Goal: Find specific page/section: Find specific page/section

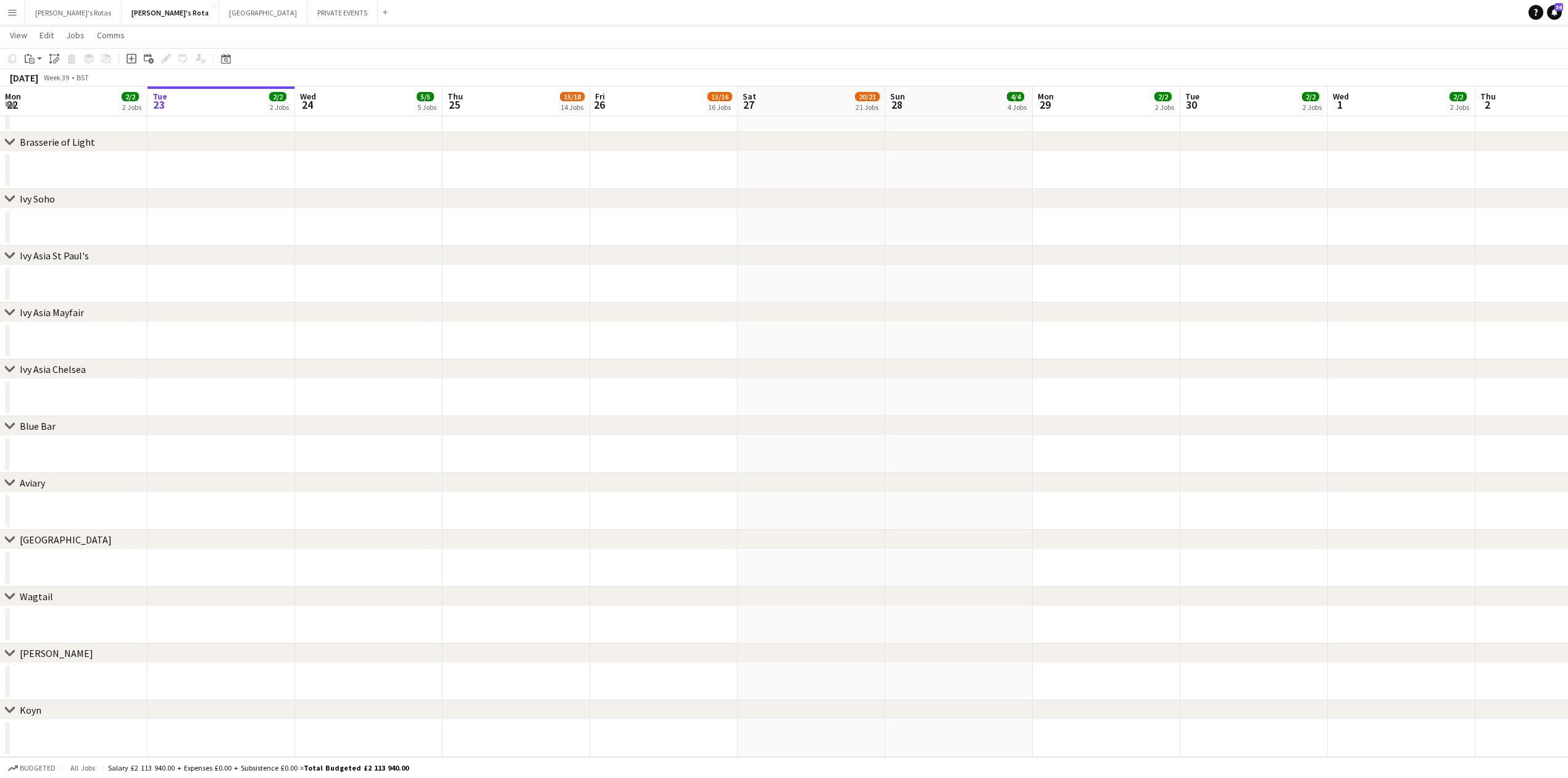
scroll to position [0, 504]
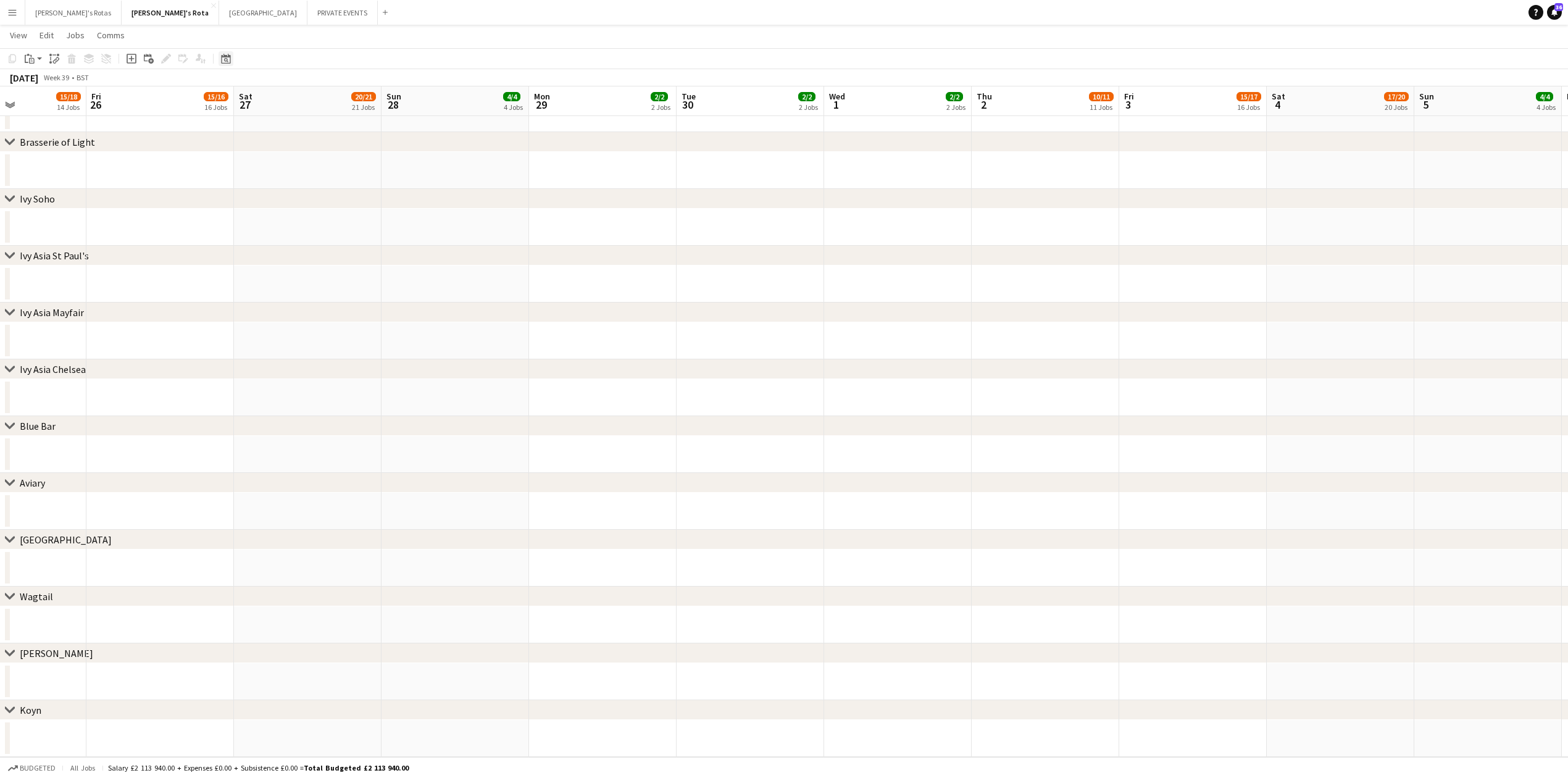
click at [222, 59] on icon "Date picker" at bounding box center [226, 59] width 10 height 10
click at [314, 245] on button "[DATE]" at bounding box center [314, 251] width 36 height 19
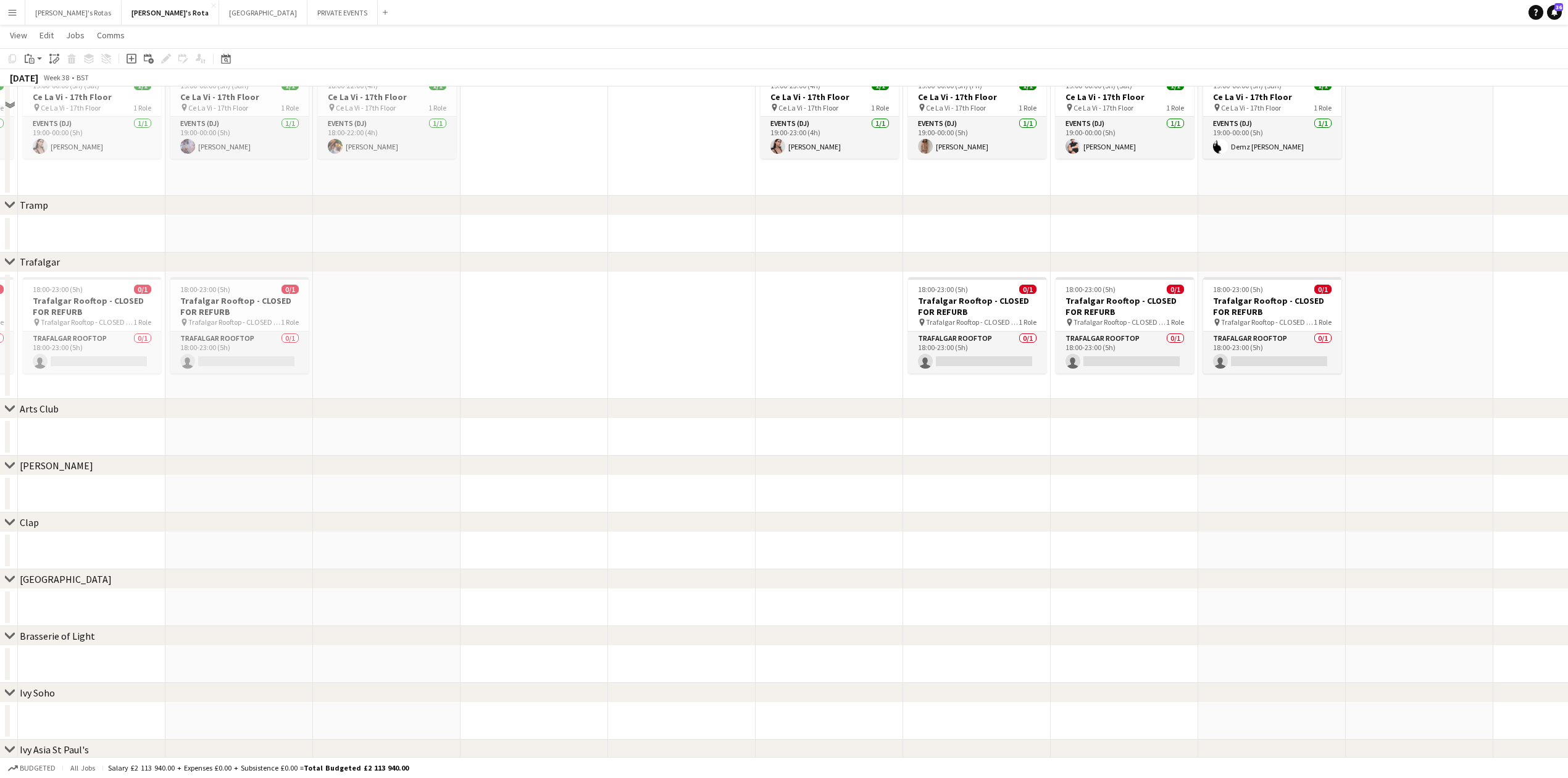
scroll to position [2062, 0]
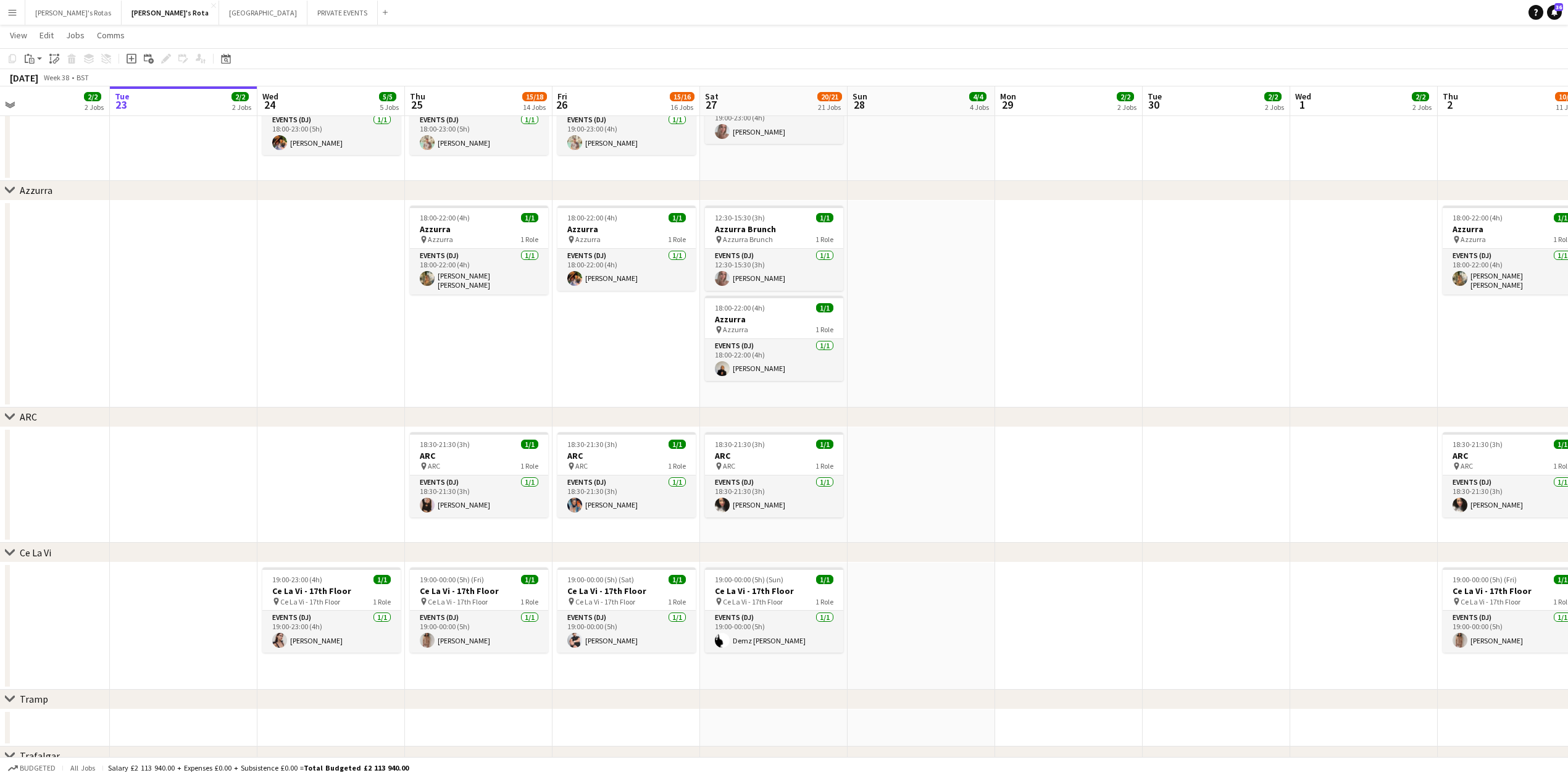
drag, startPoint x: 858, startPoint y: 366, endPoint x: 487, endPoint y: 380, distance: 371.3
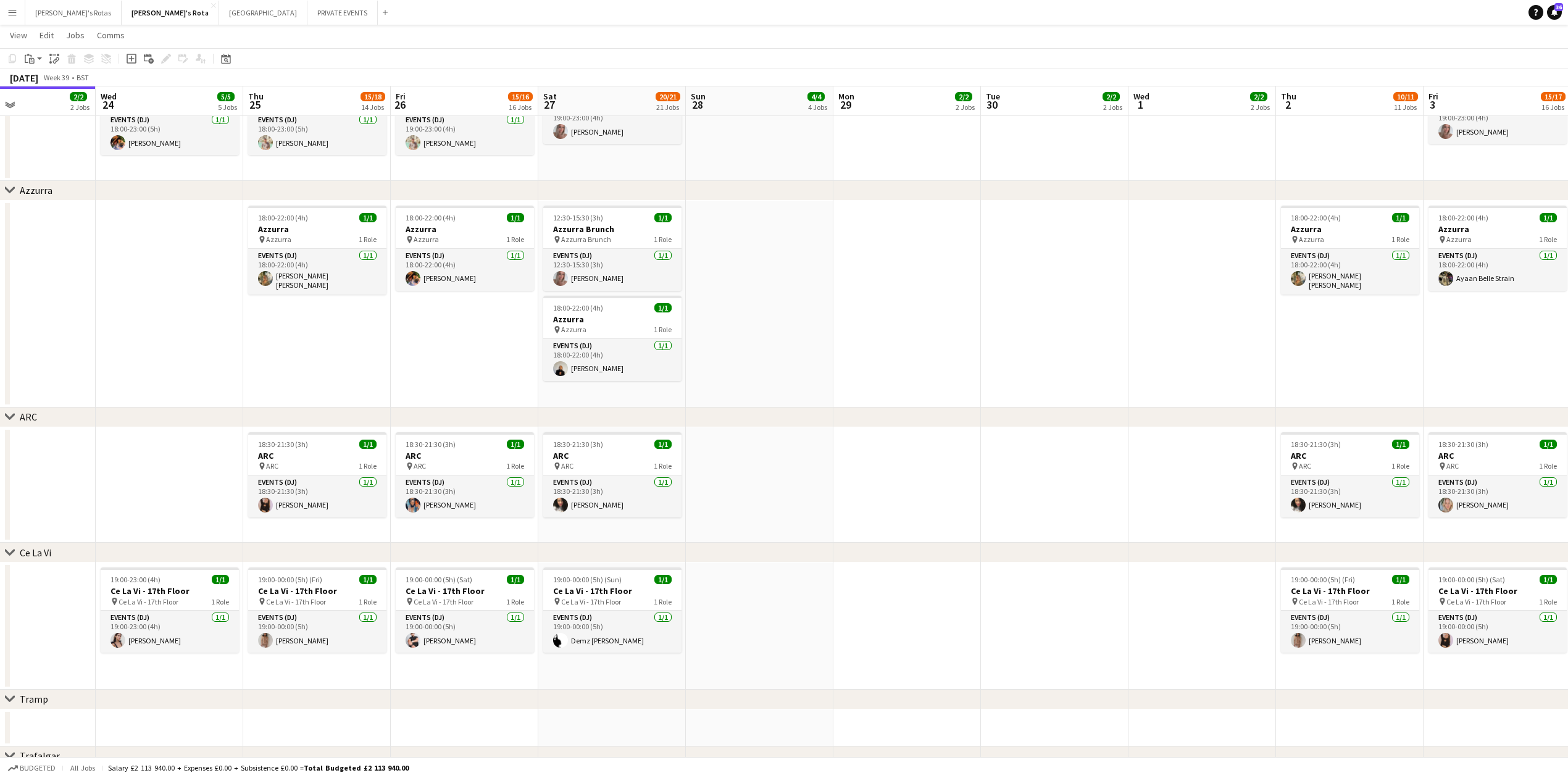
drag, startPoint x: 829, startPoint y: 361, endPoint x: 606, endPoint y: 381, distance: 223.9
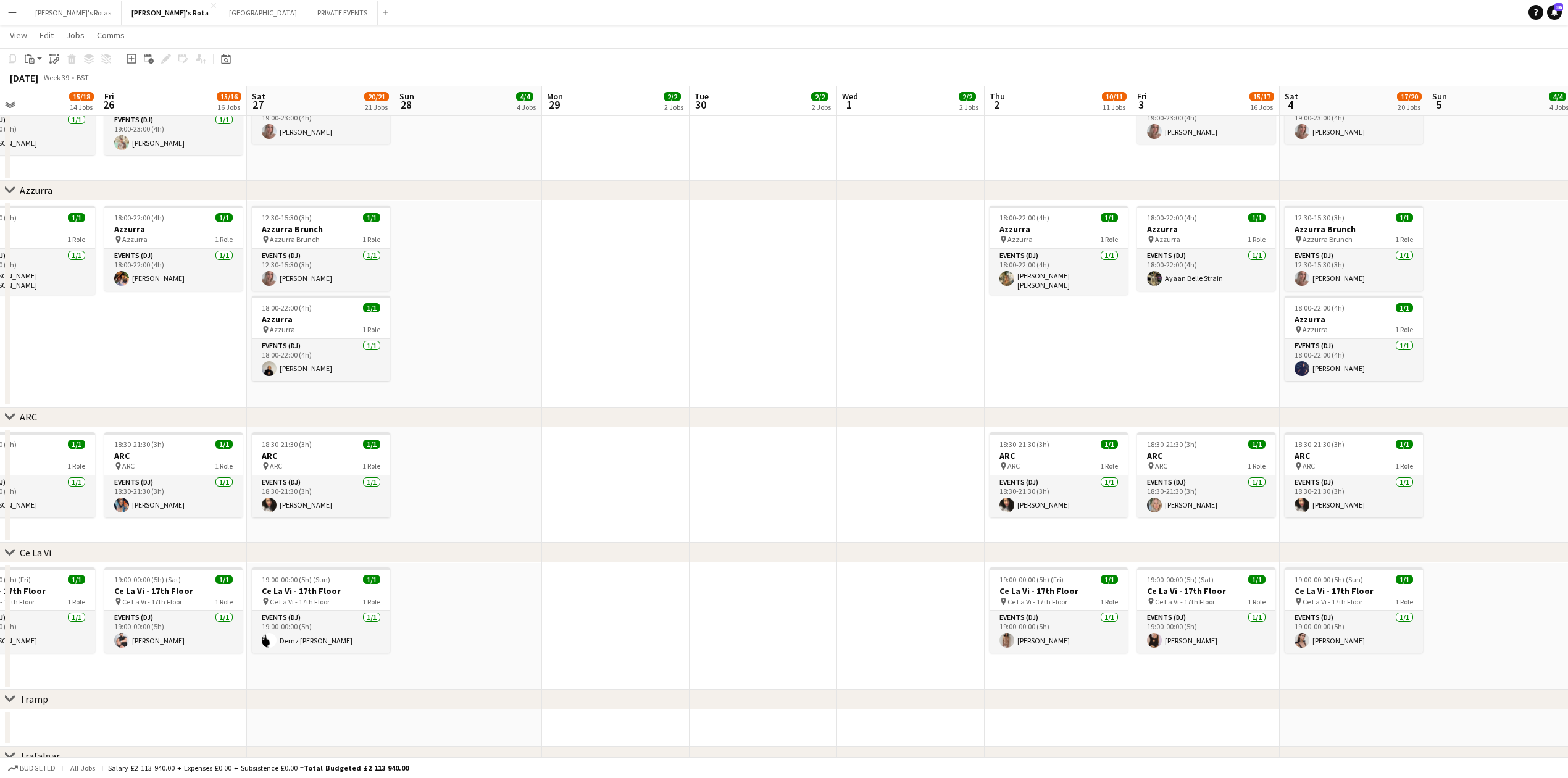
scroll to position [0, 400]
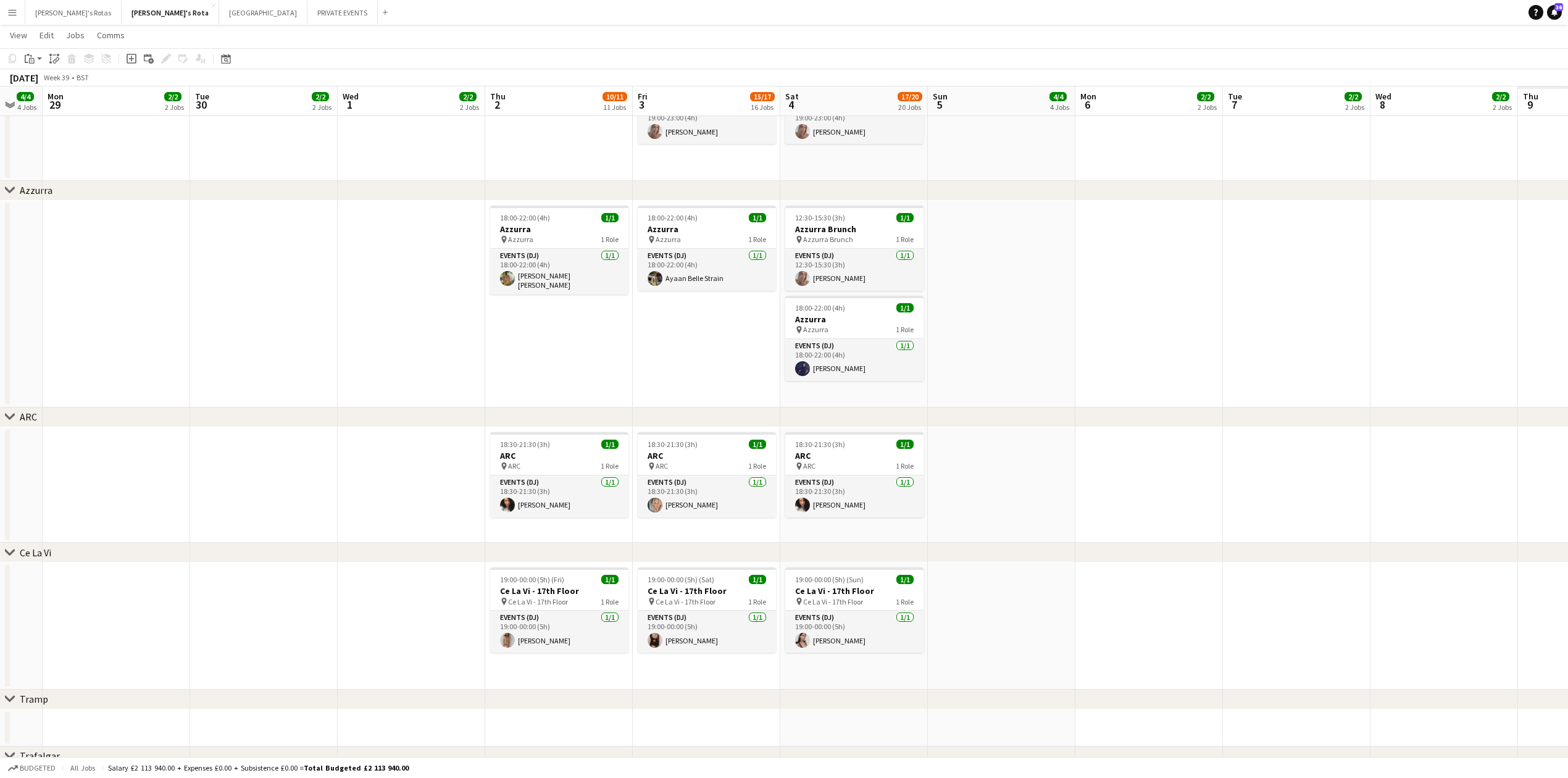
drag, startPoint x: 523, startPoint y: 389, endPoint x: 353, endPoint y: 406, distance: 170.8
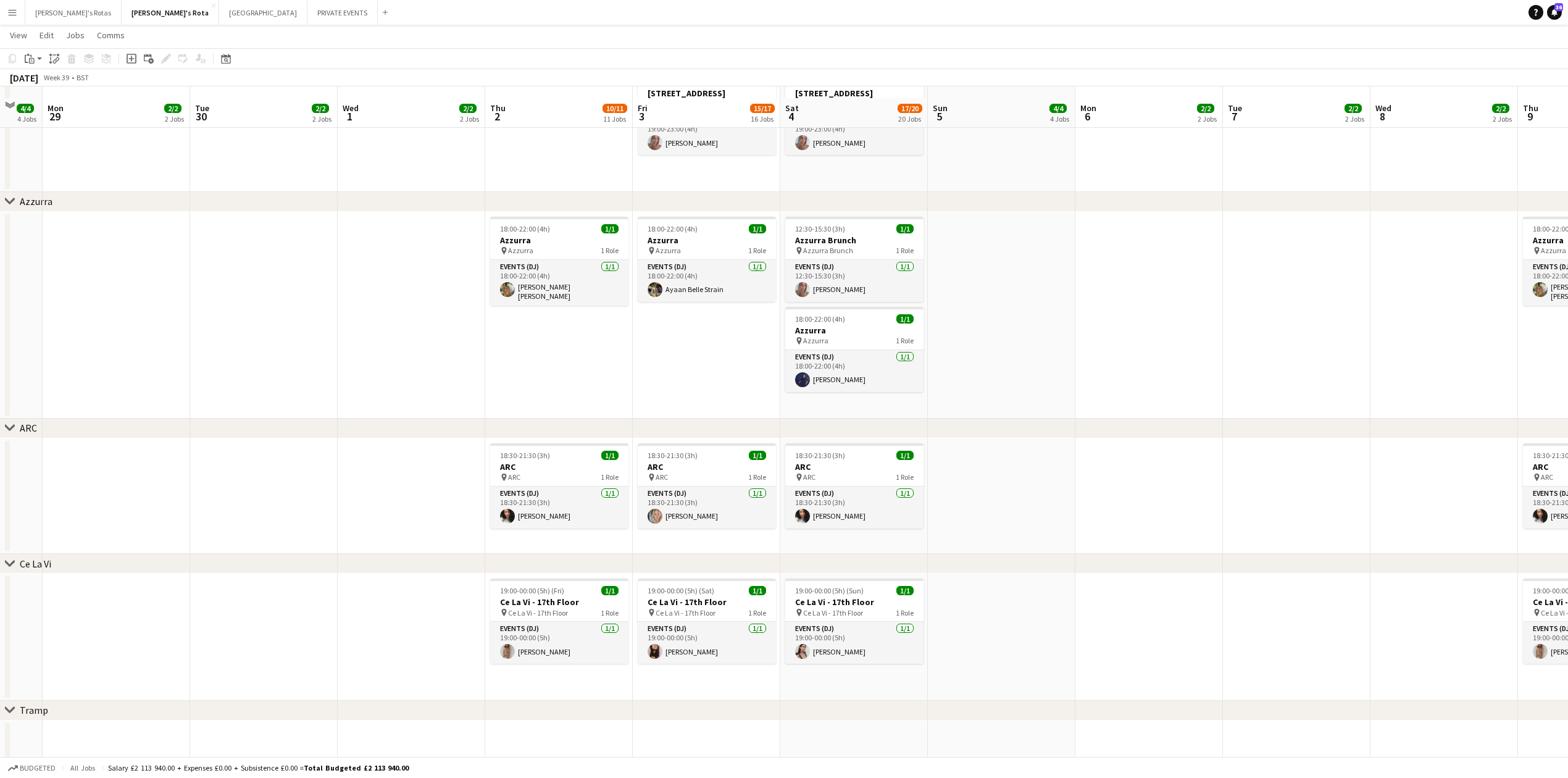
scroll to position [2074, 0]
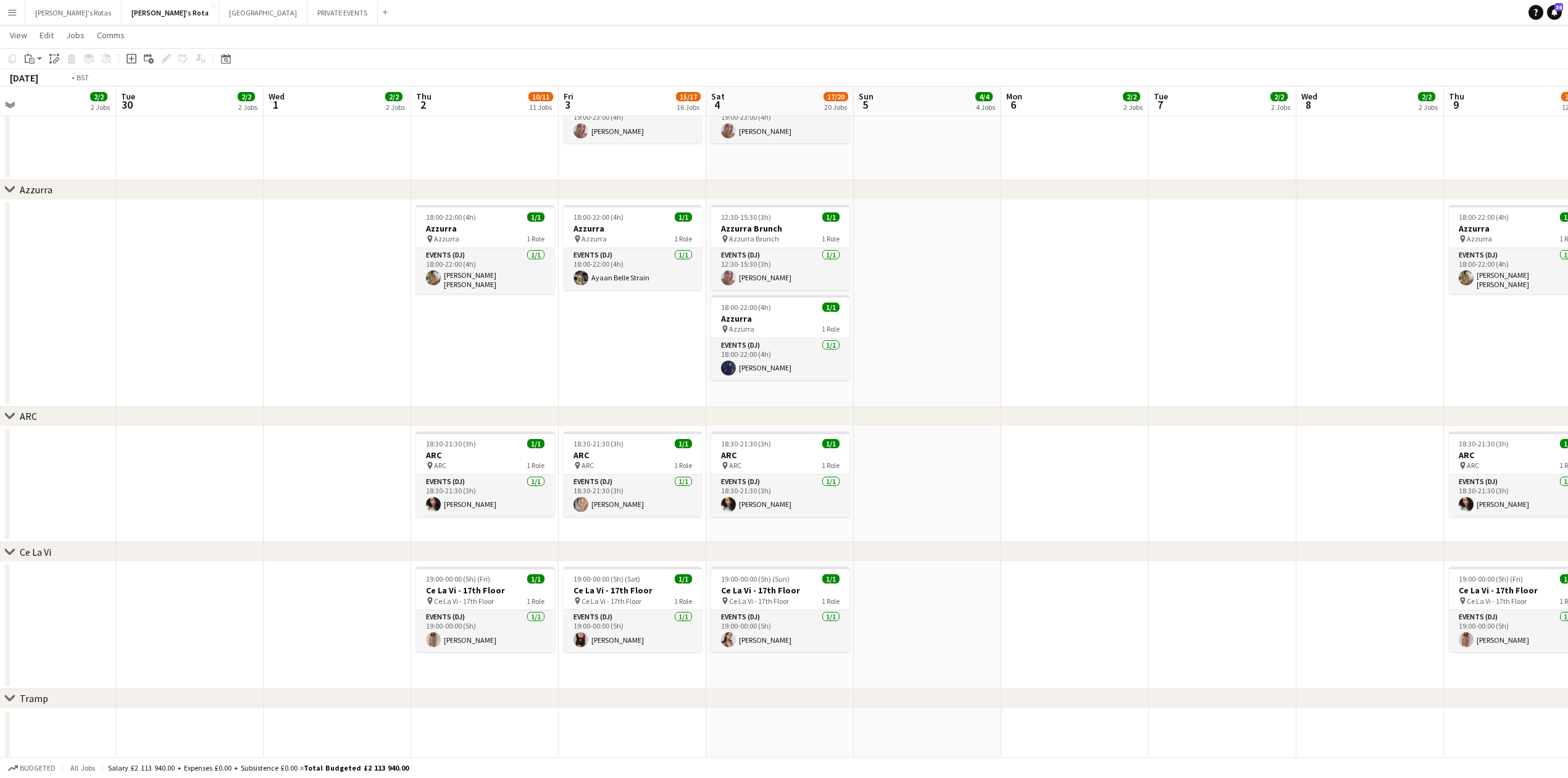
drag, startPoint x: 1112, startPoint y: 297, endPoint x: 433, endPoint y: 389, distance: 685.2
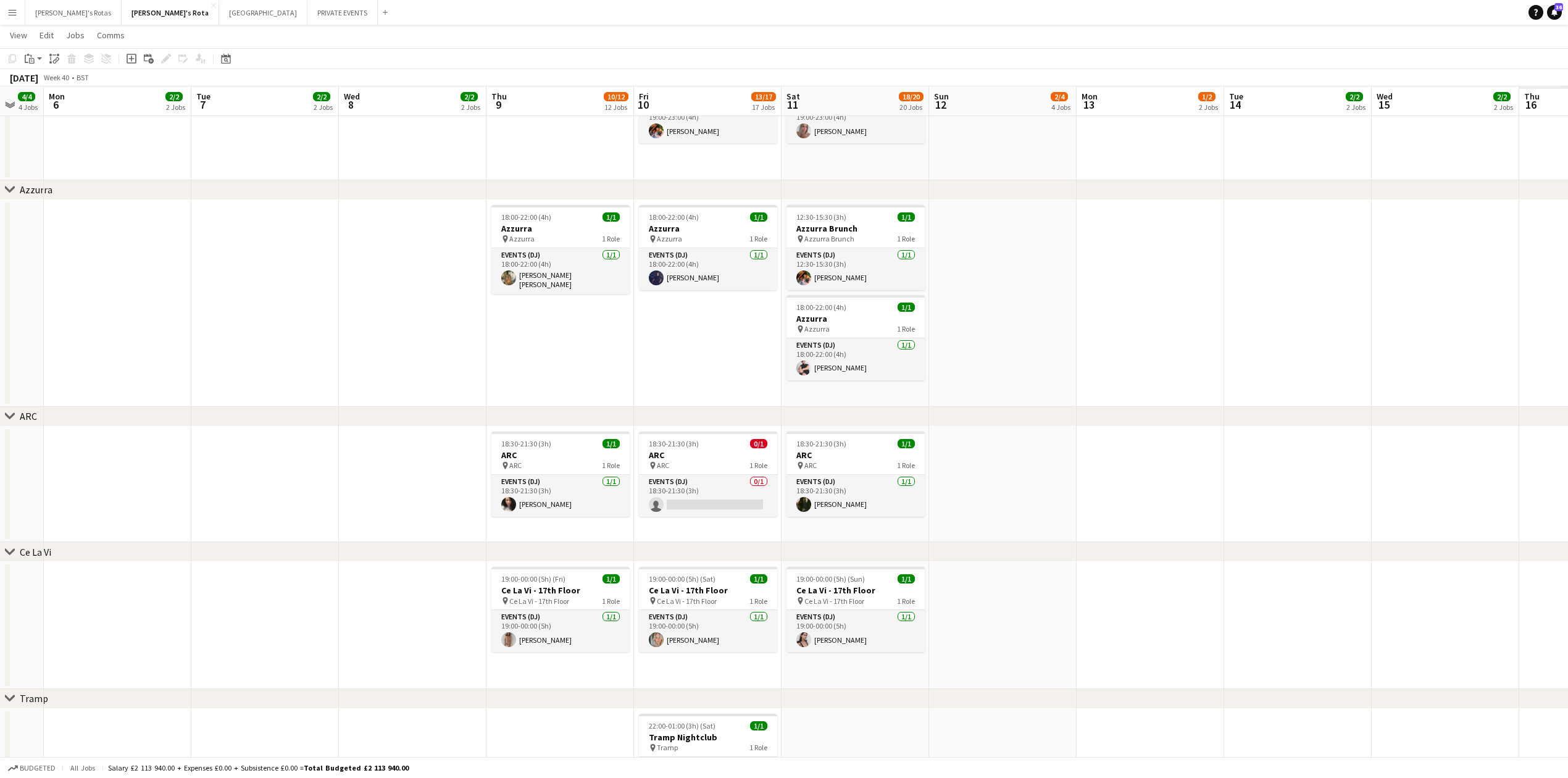
drag, startPoint x: 749, startPoint y: 304, endPoint x: 396, endPoint y: 332, distance: 354.1
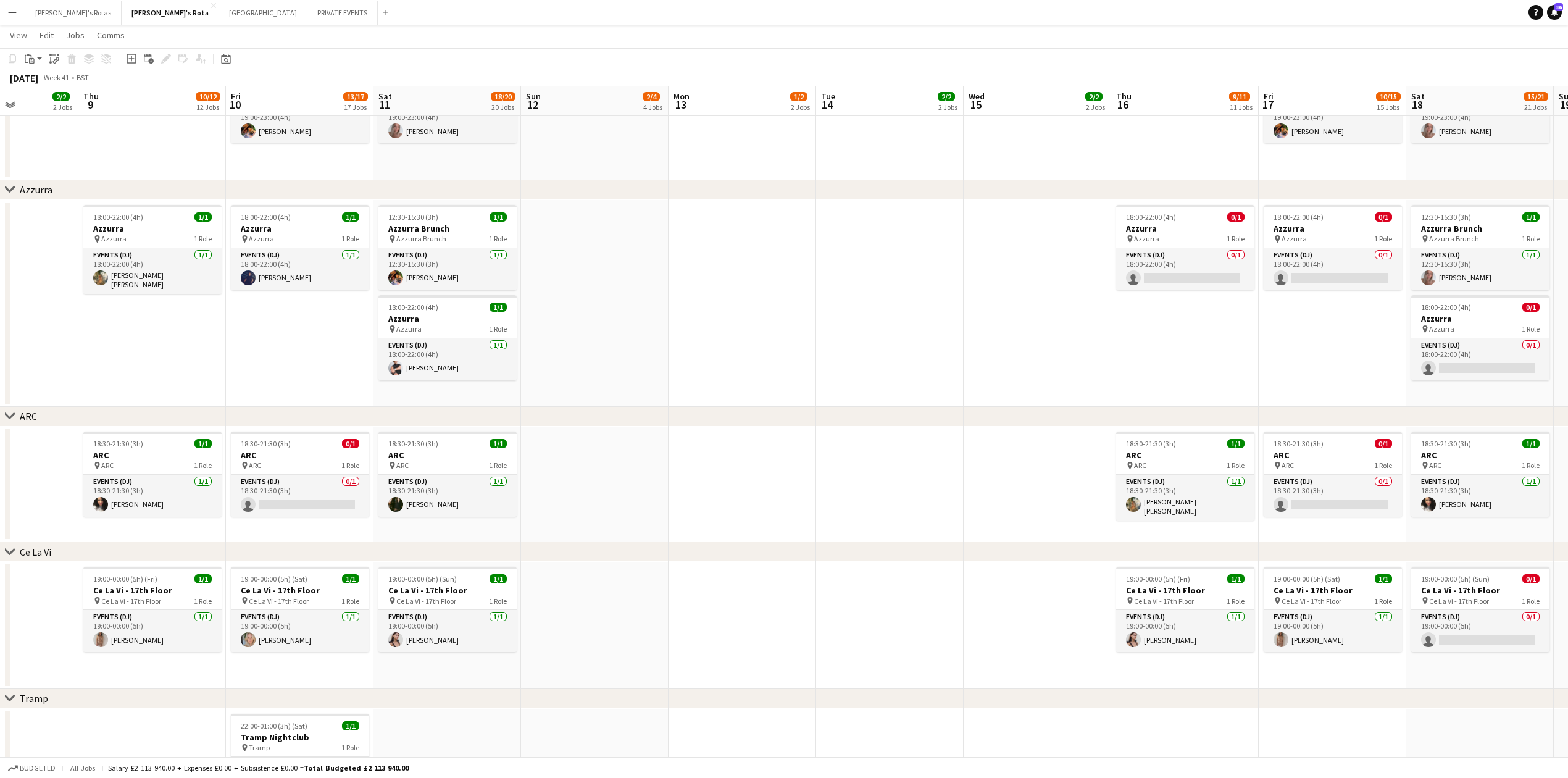
drag, startPoint x: 1130, startPoint y: 294, endPoint x: 722, endPoint y: 344, distance: 411.1
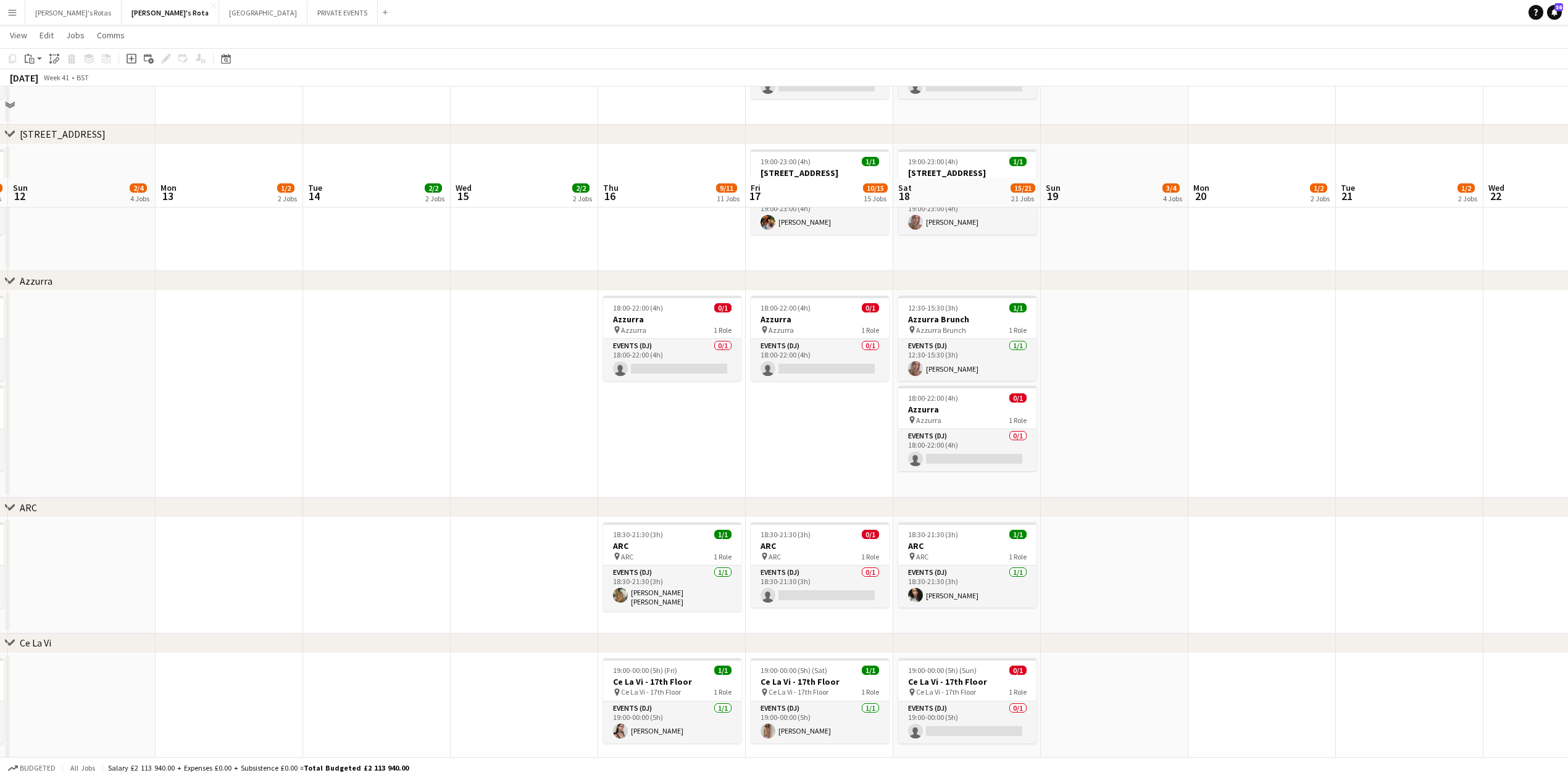
scroll to position [2166, 0]
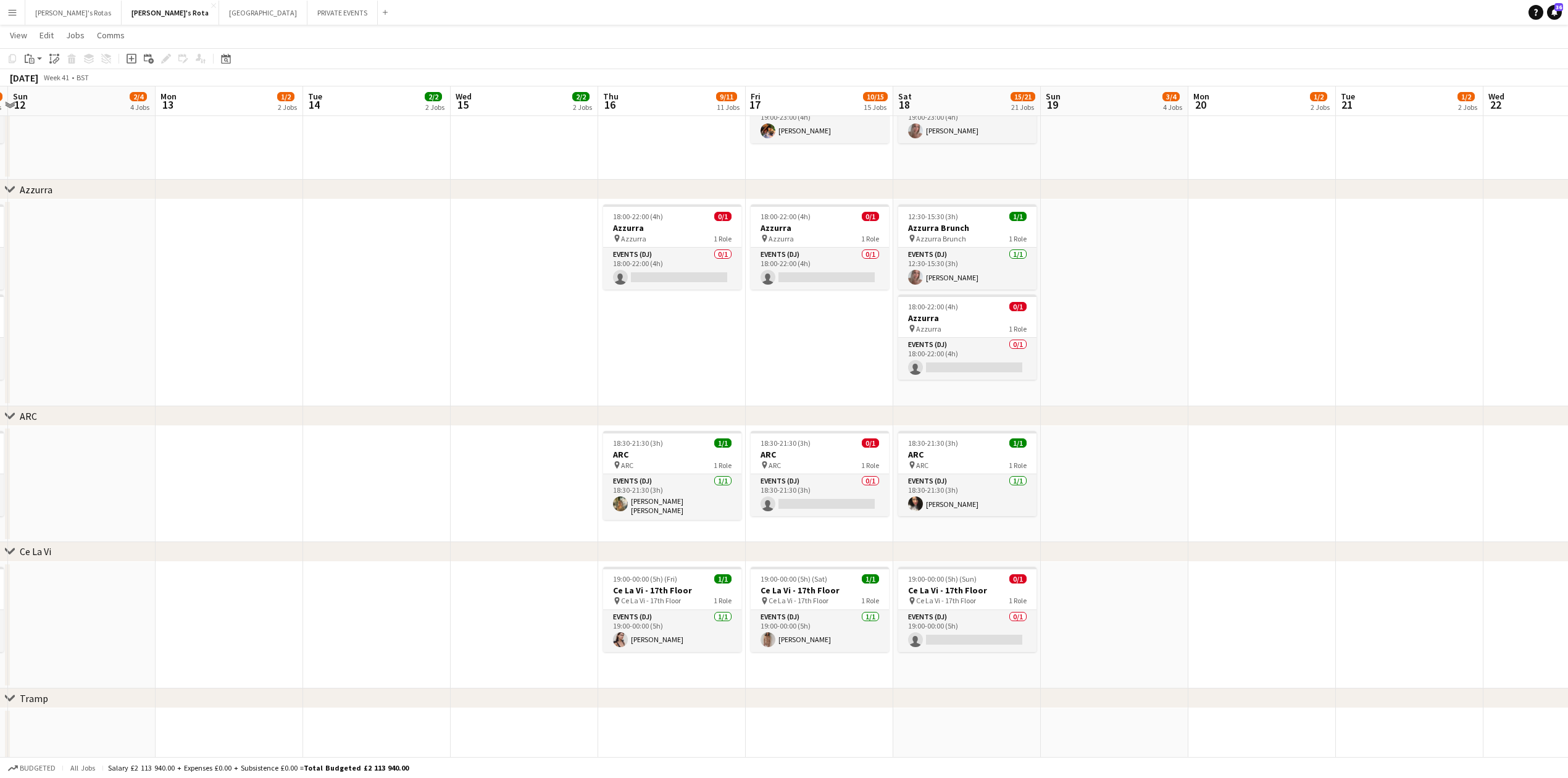
drag, startPoint x: 989, startPoint y: 309, endPoint x: 462, endPoint y: 341, distance: 528.0
click at [919, 362] on app-card-role "Events (DJ) 0/1 18:00-22:00 (4h) single-neutral-actions" at bounding box center [966, 358] width 138 height 42
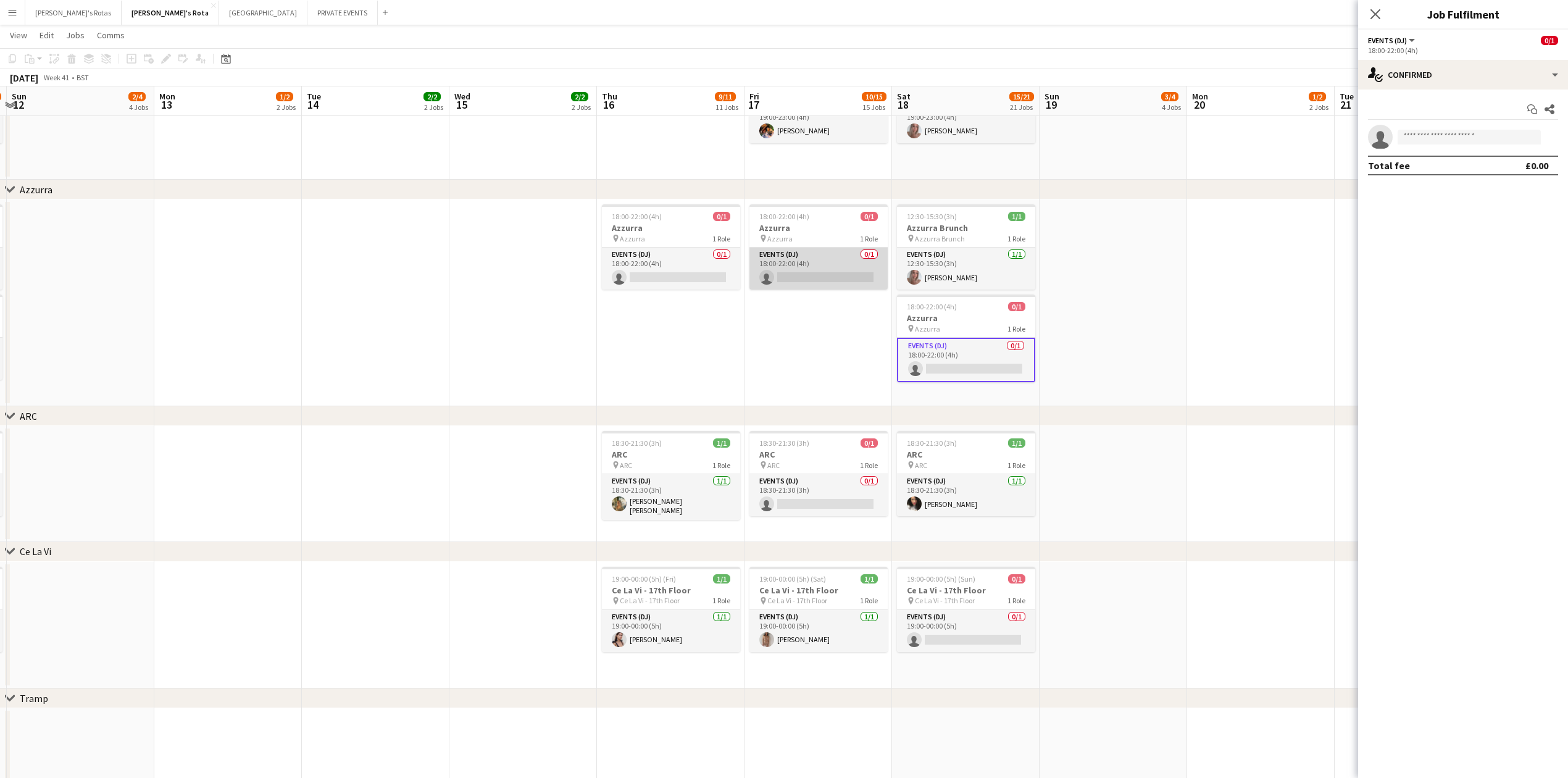
click at [833, 282] on app-card-role "Events (DJ) 0/1 18:00-22:00 (4h) single-neutral-actions" at bounding box center [819, 268] width 138 height 42
click at [477, 294] on app-date-cell at bounding box center [523, 302] width 148 height 207
